Goal: Find contact information: Find contact information

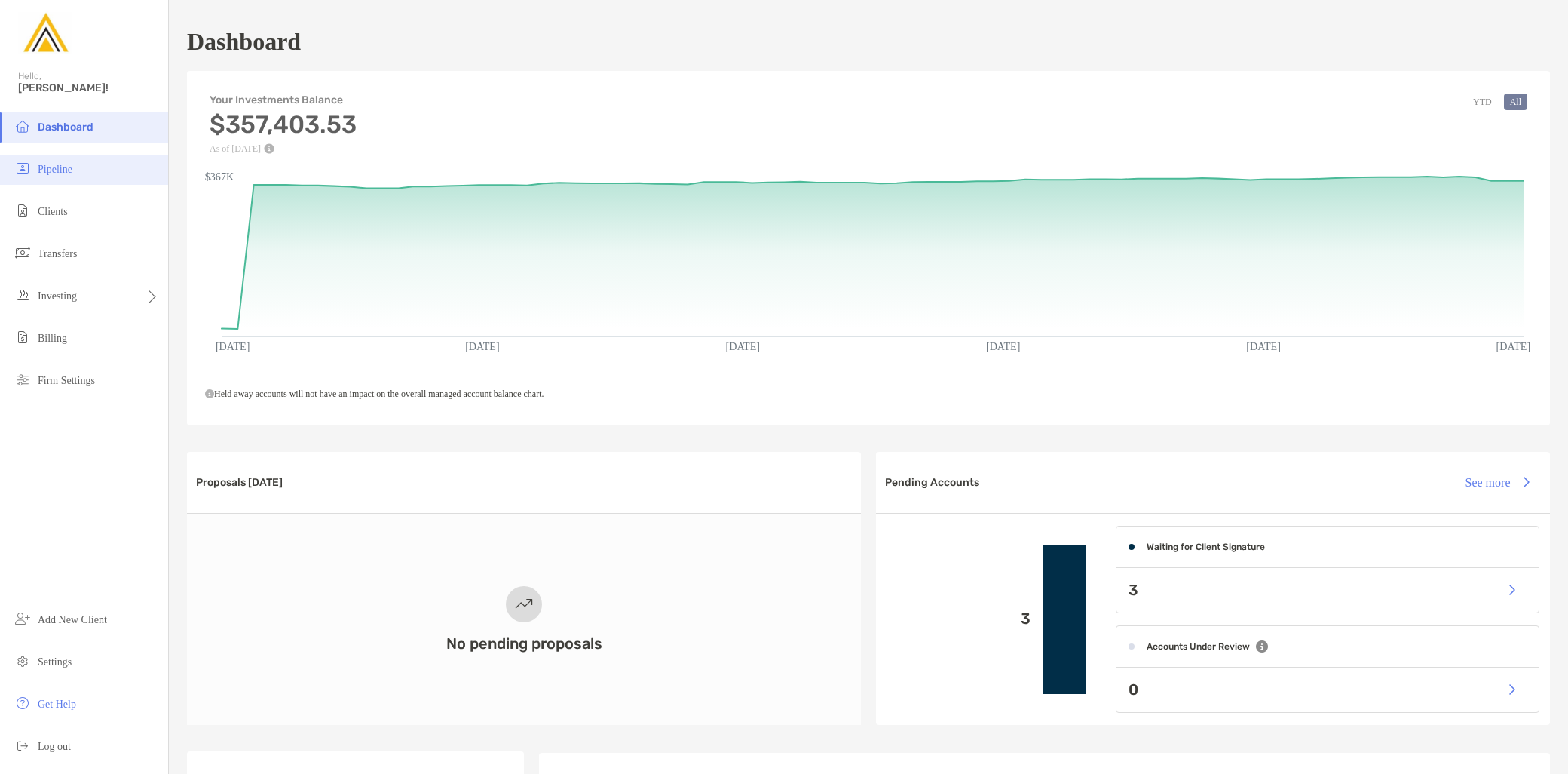
click at [69, 182] on li "Pipeline" at bounding box center [84, 170] width 168 height 31
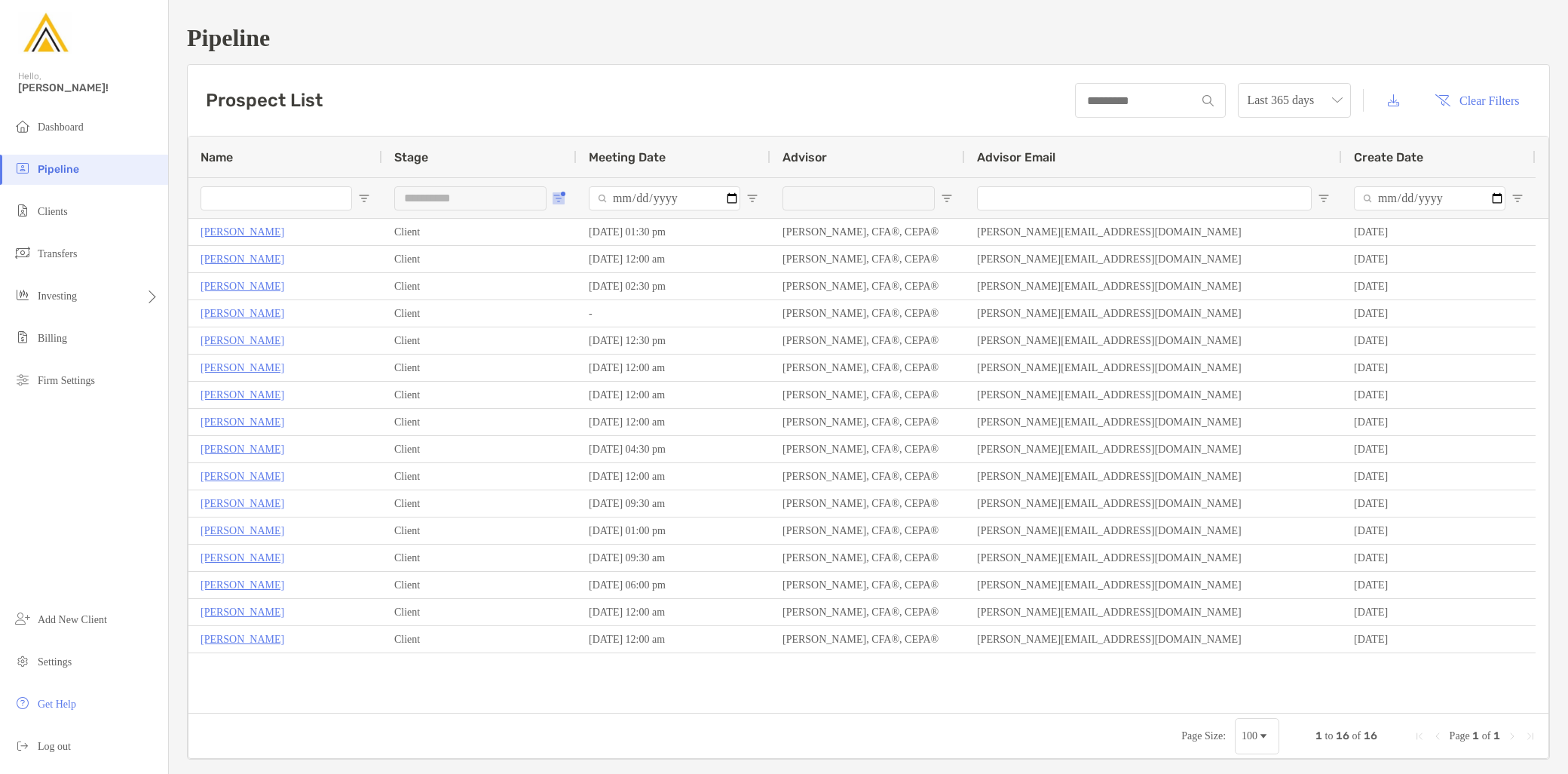
click at [561, 197] on button "Open Filter Menu" at bounding box center [558, 198] width 12 height 12
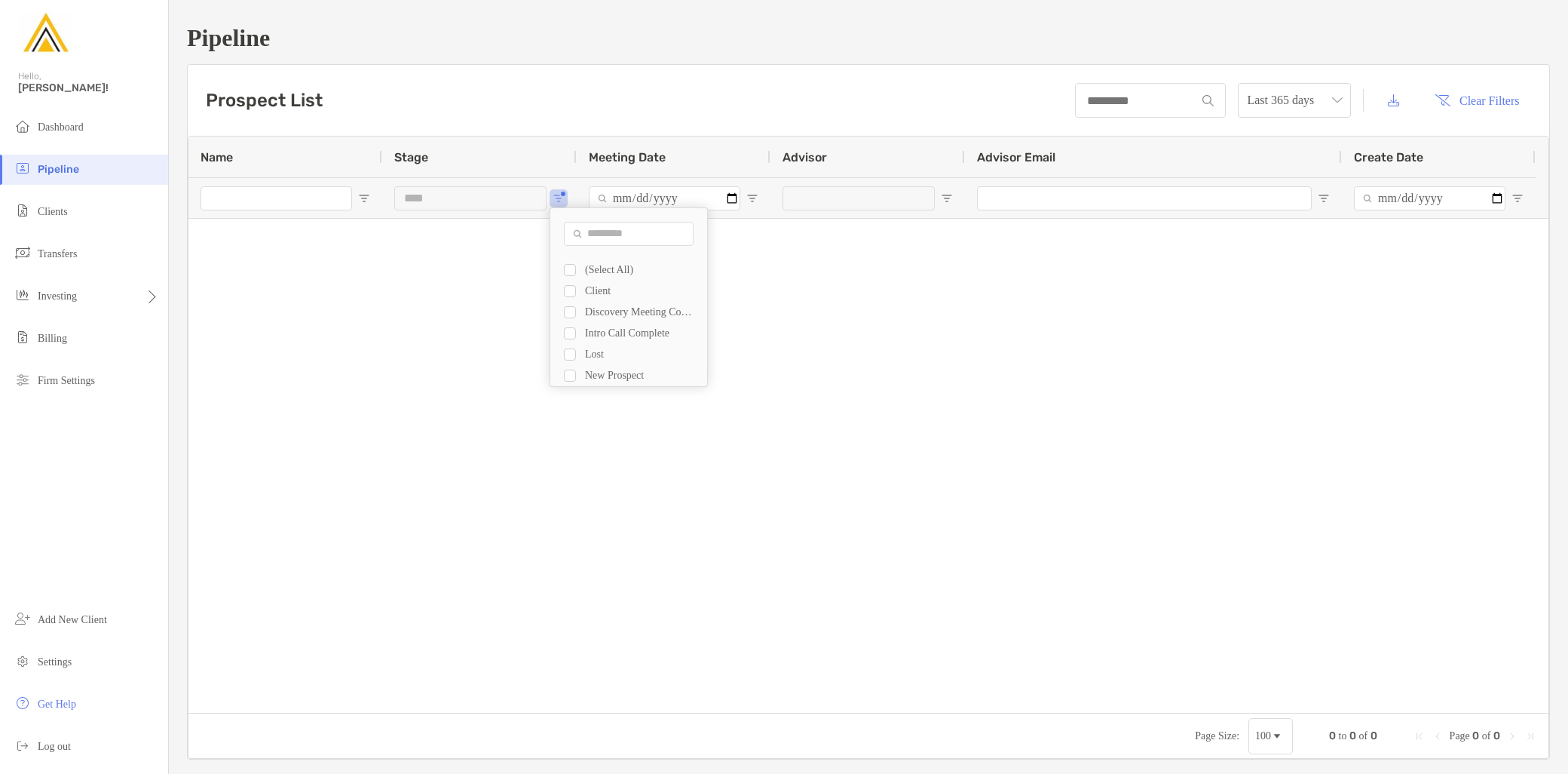
type input "**********"
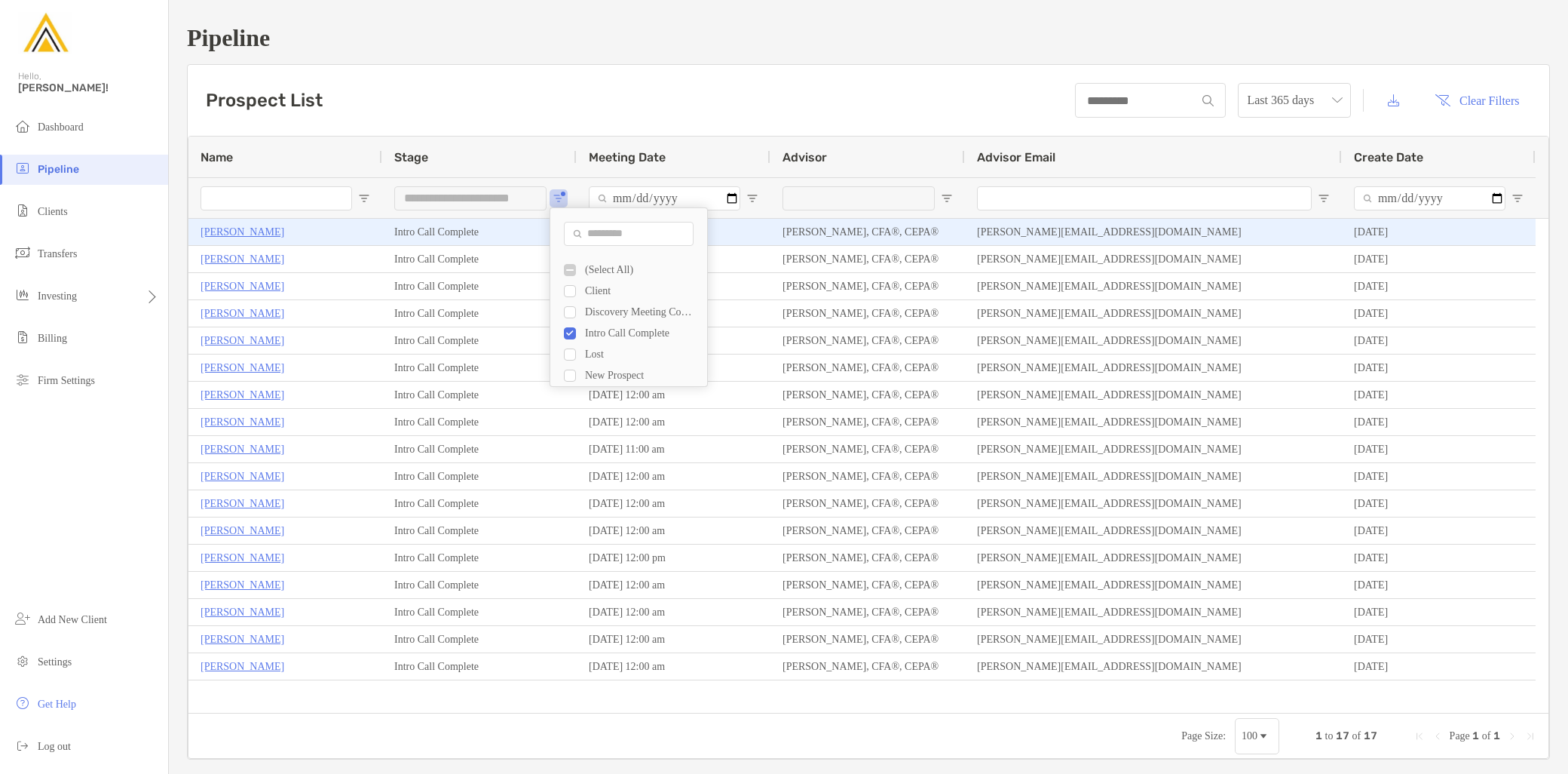
click at [239, 223] on p "[PERSON_NAME]" at bounding box center [243, 231] width 84 height 18
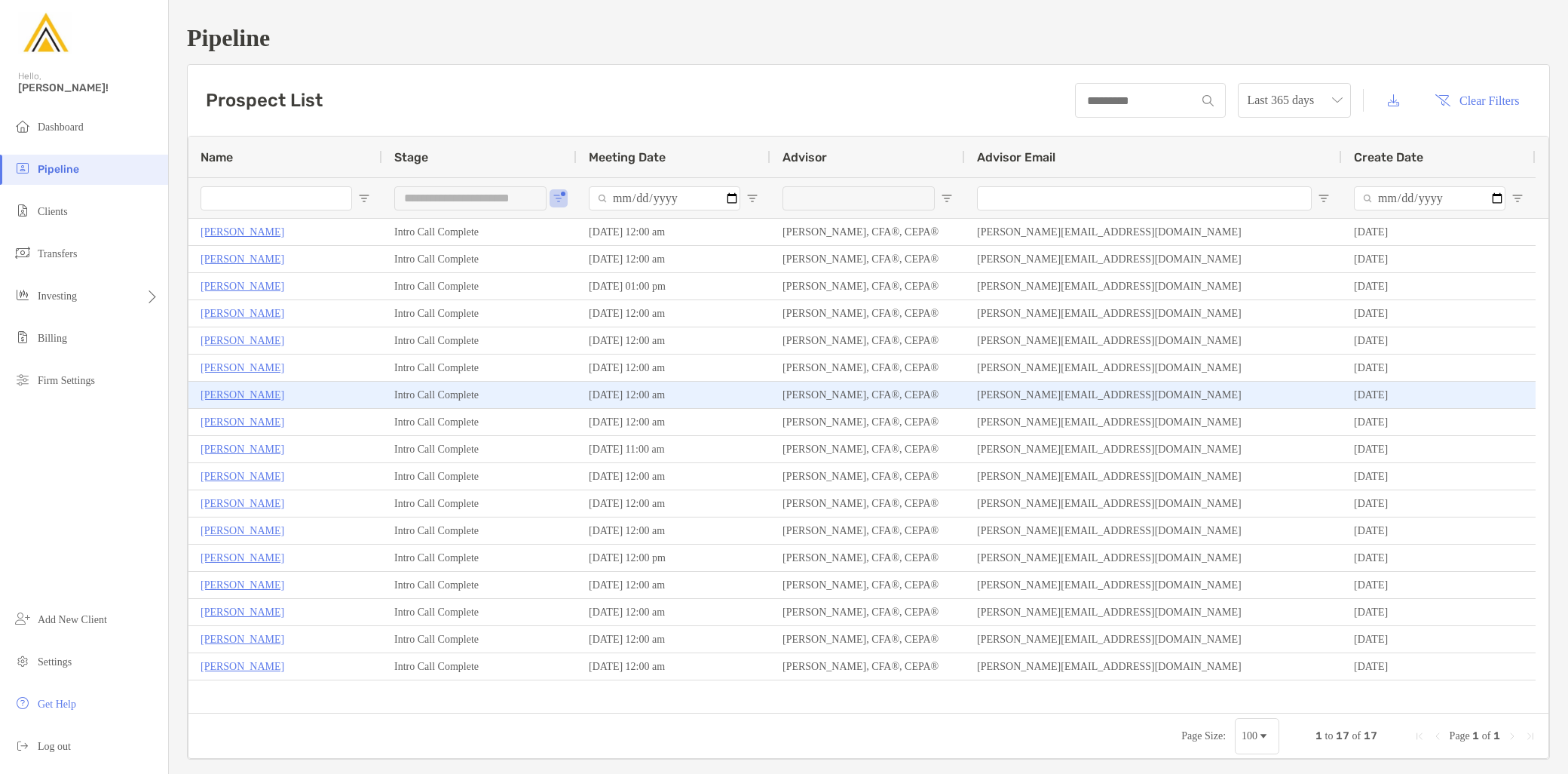
click at [231, 397] on p "[PERSON_NAME]" at bounding box center [243, 394] width 84 height 18
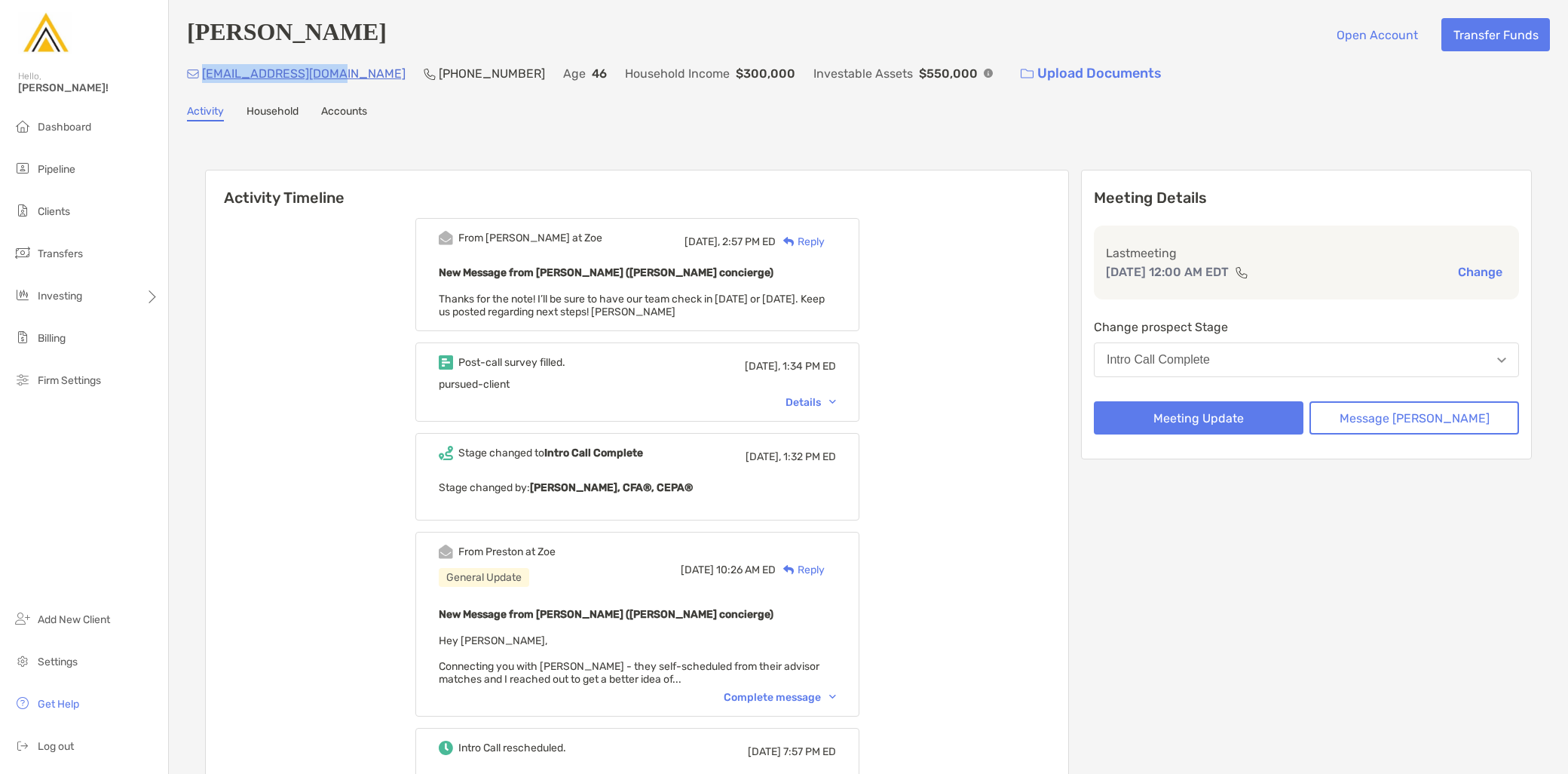
drag, startPoint x: 328, startPoint y: 76, endPoint x: 204, endPoint y: 79, distance: 124.0
click at [204, 79] on div "svbilbeisi@gmail.com (401) 932-0996 Age 46 Household Income $300,000 Investable…" at bounding box center [868, 73] width 1363 height 32
copy p "svbilbeisi@gmail.com"
